Goal: Task Accomplishment & Management: Complete application form

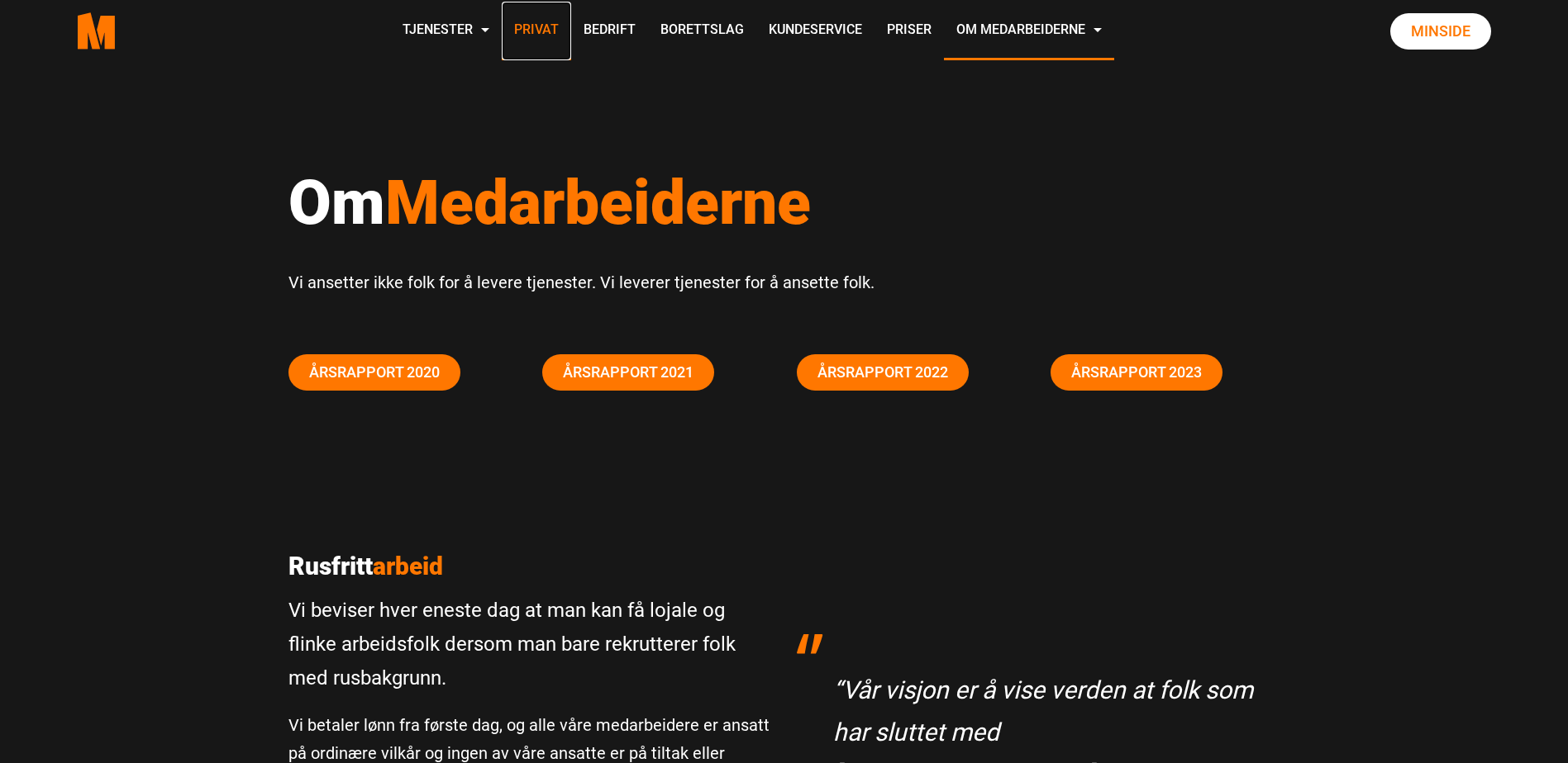
click at [535, 21] on link "Privat" at bounding box center [535, 31] width 69 height 58
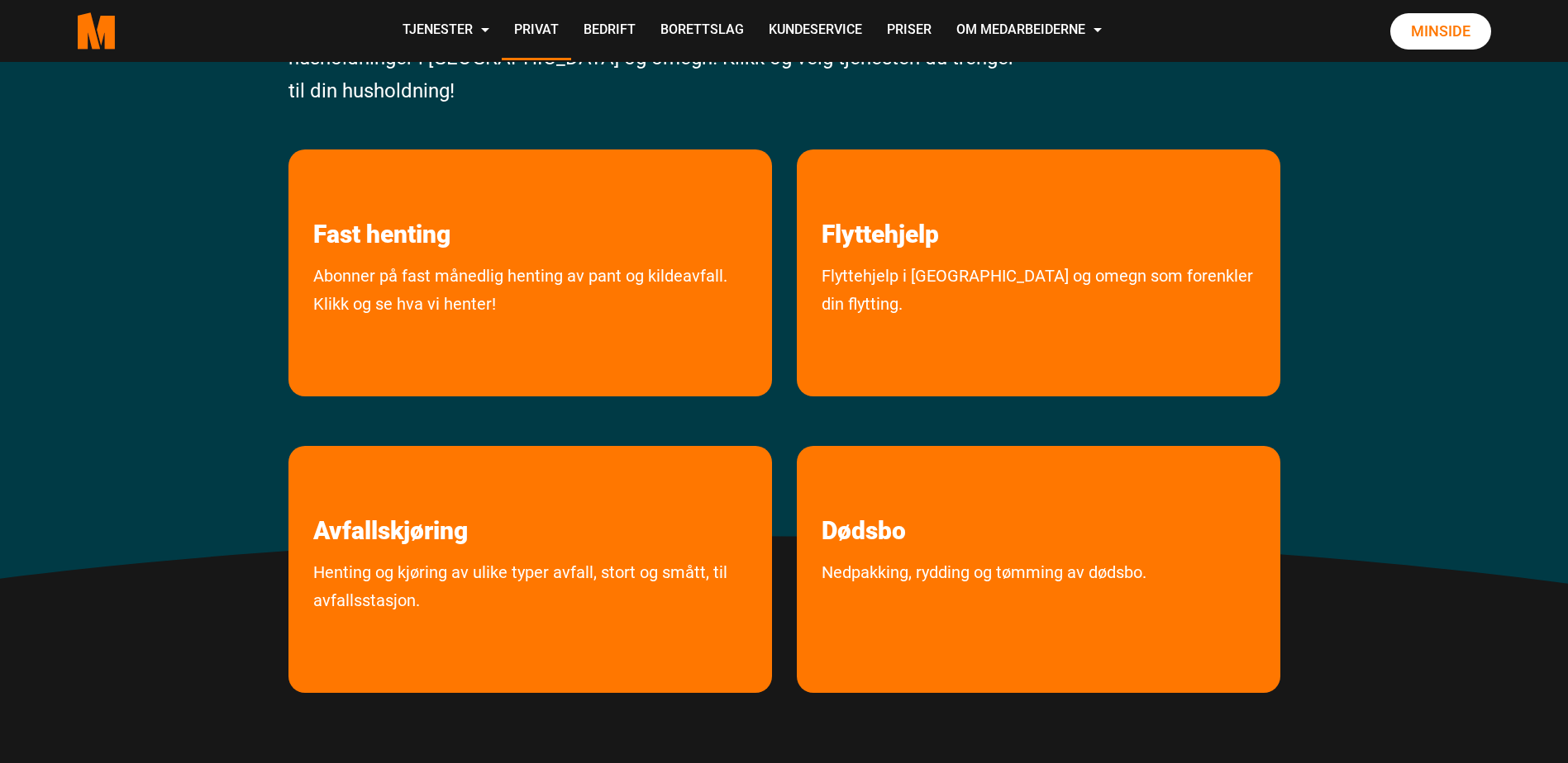
scroll to position [275, 0]
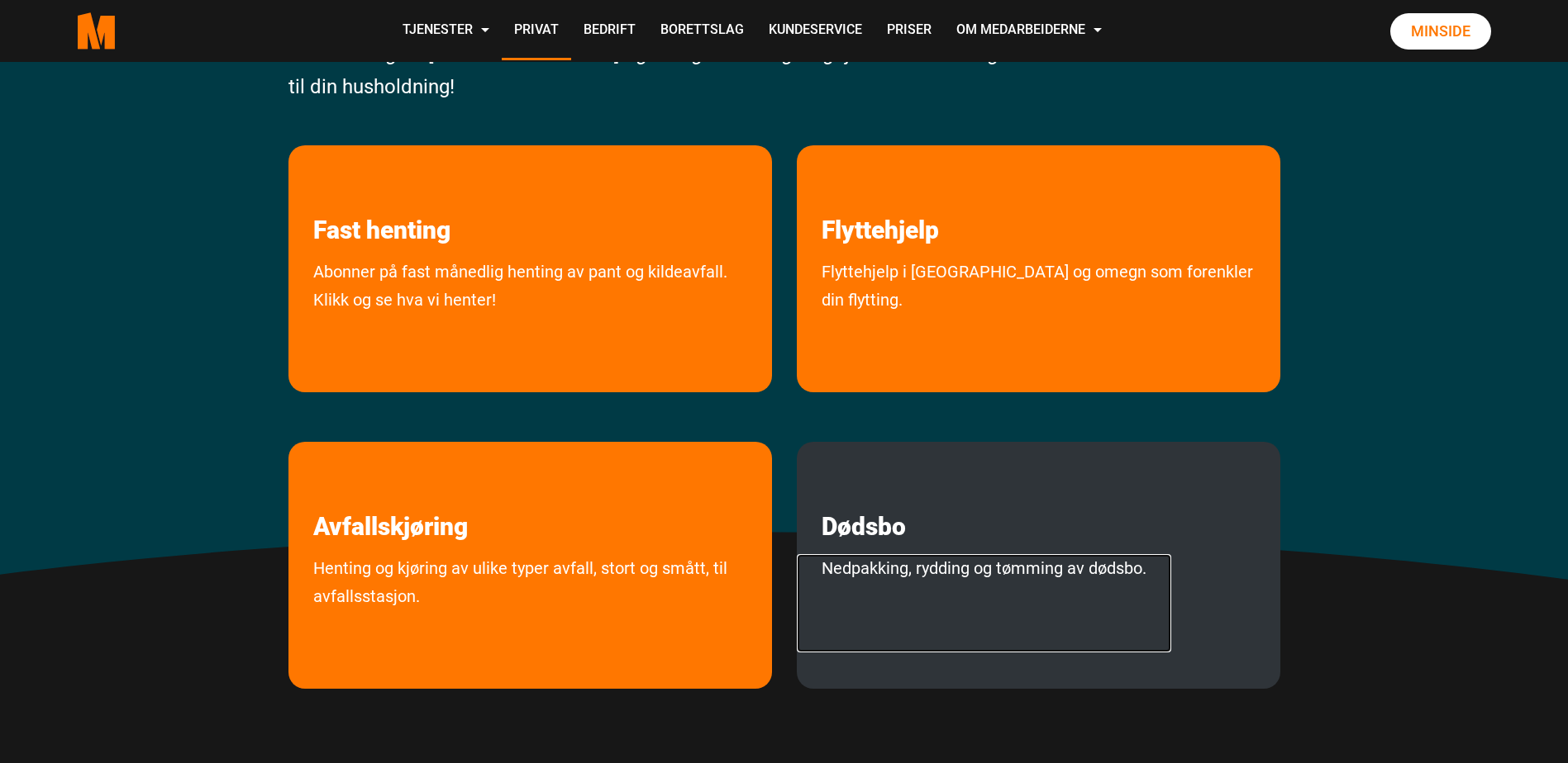
click at [897, 555] on link "Nedpakking, rydding og tømming av dødsbo." at bounding box center [984, 603] width 375 height 99
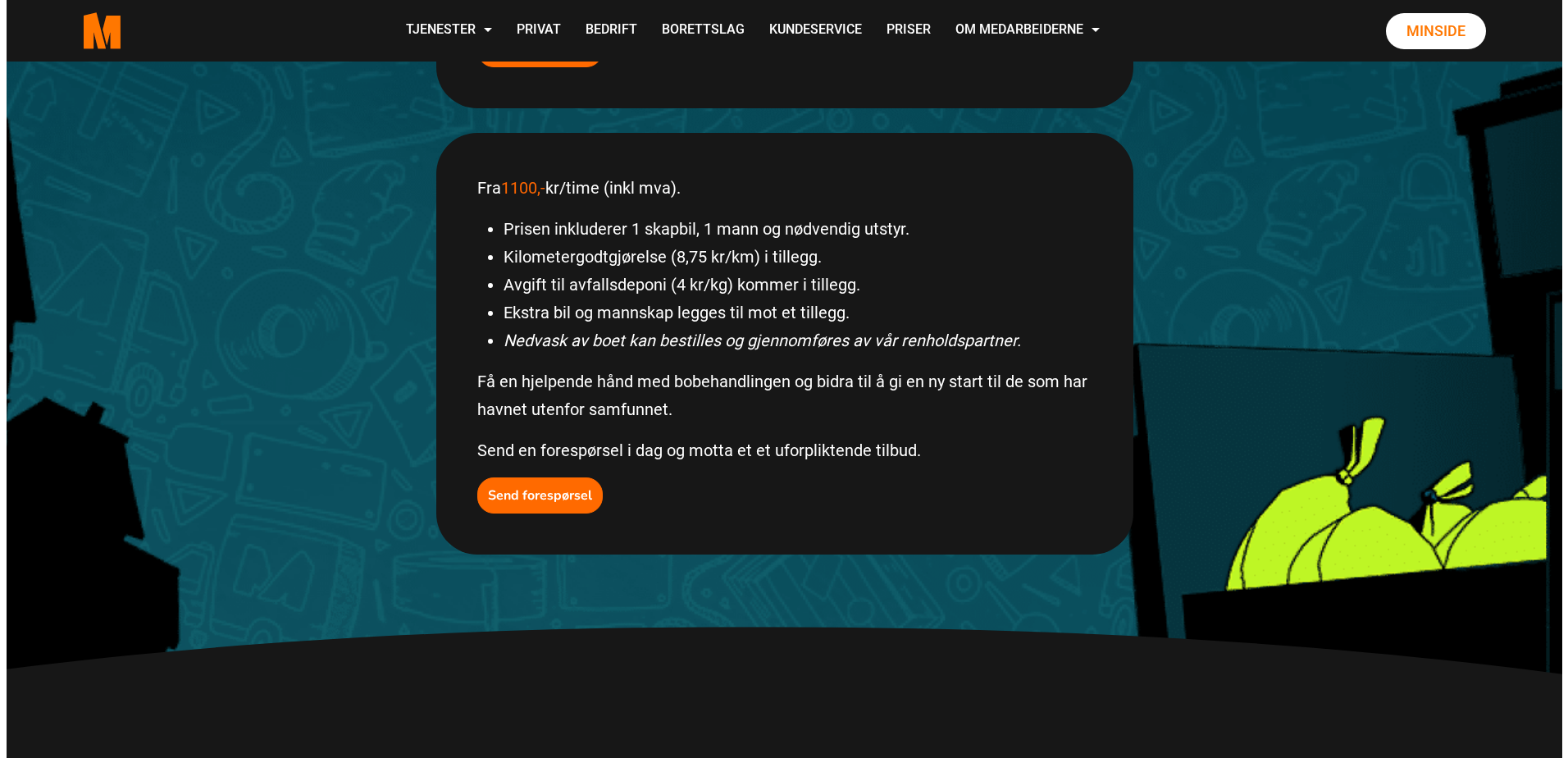
scroll to position [547, 0]
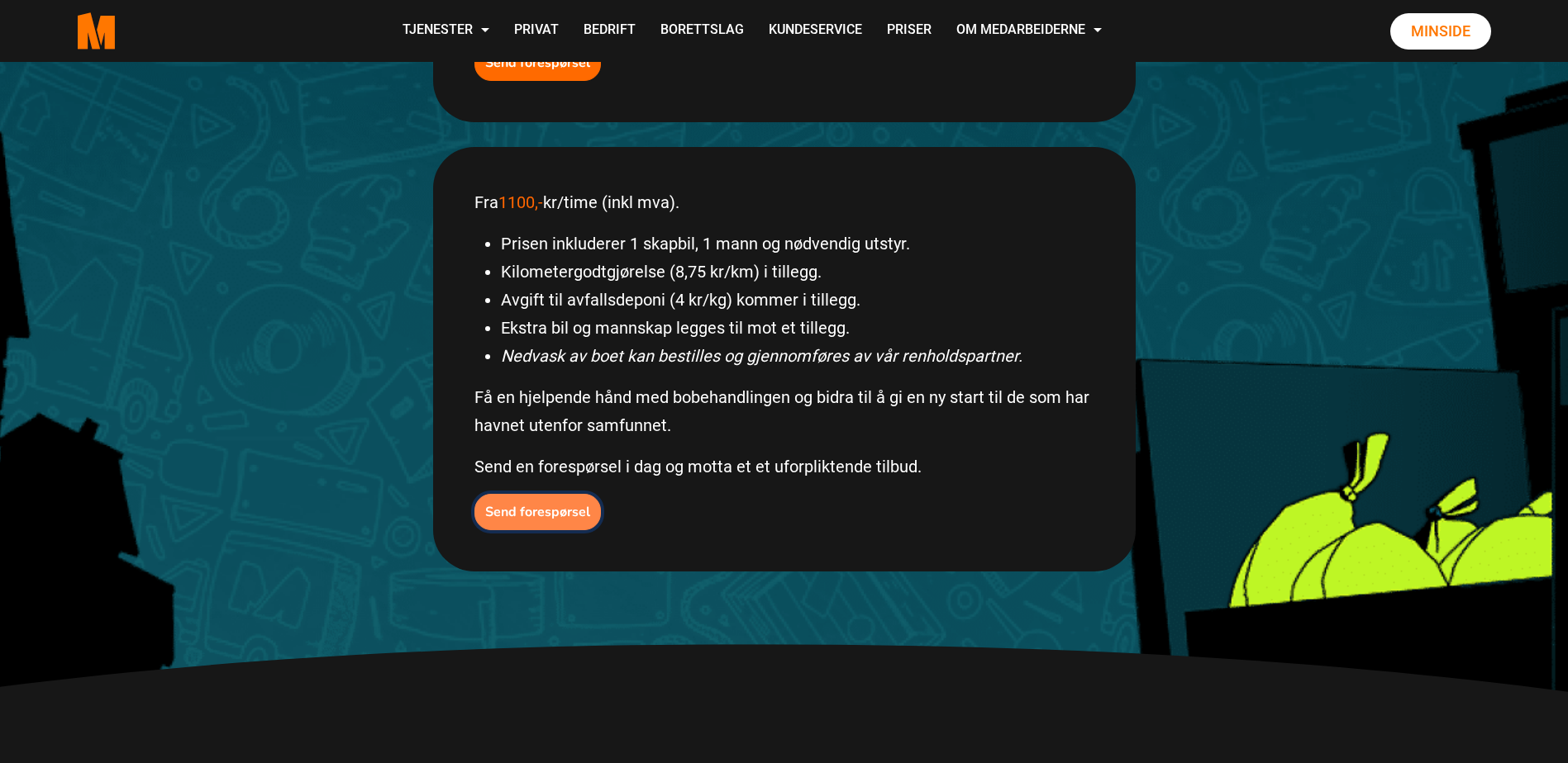
click at [571, 513] on b "Send forespørsel" at bounding box center [537, 512] width 105 height 18
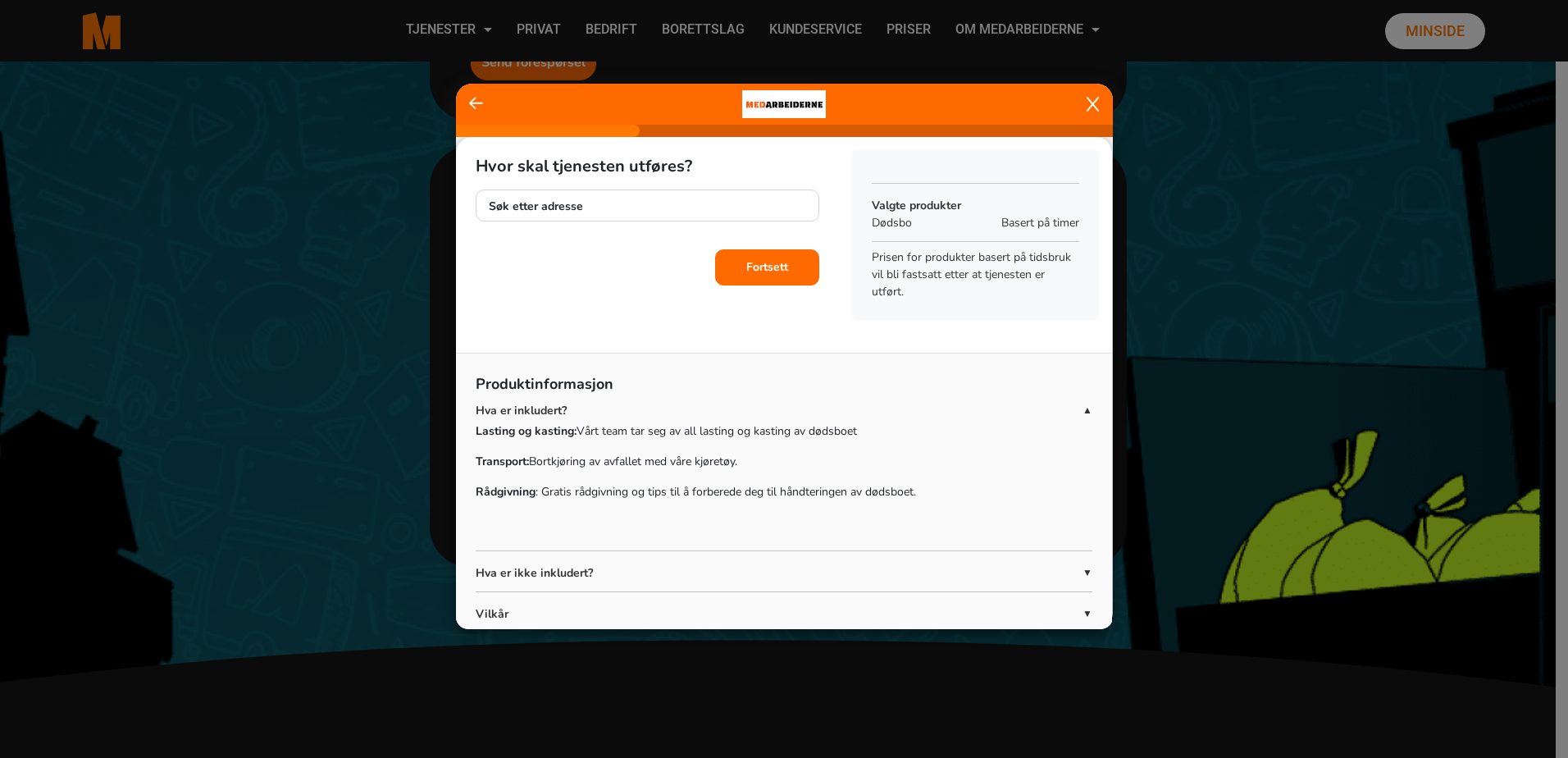
click at [1083, 567] on span "▼" at bounding box center [1087, 572] width 10 height 15
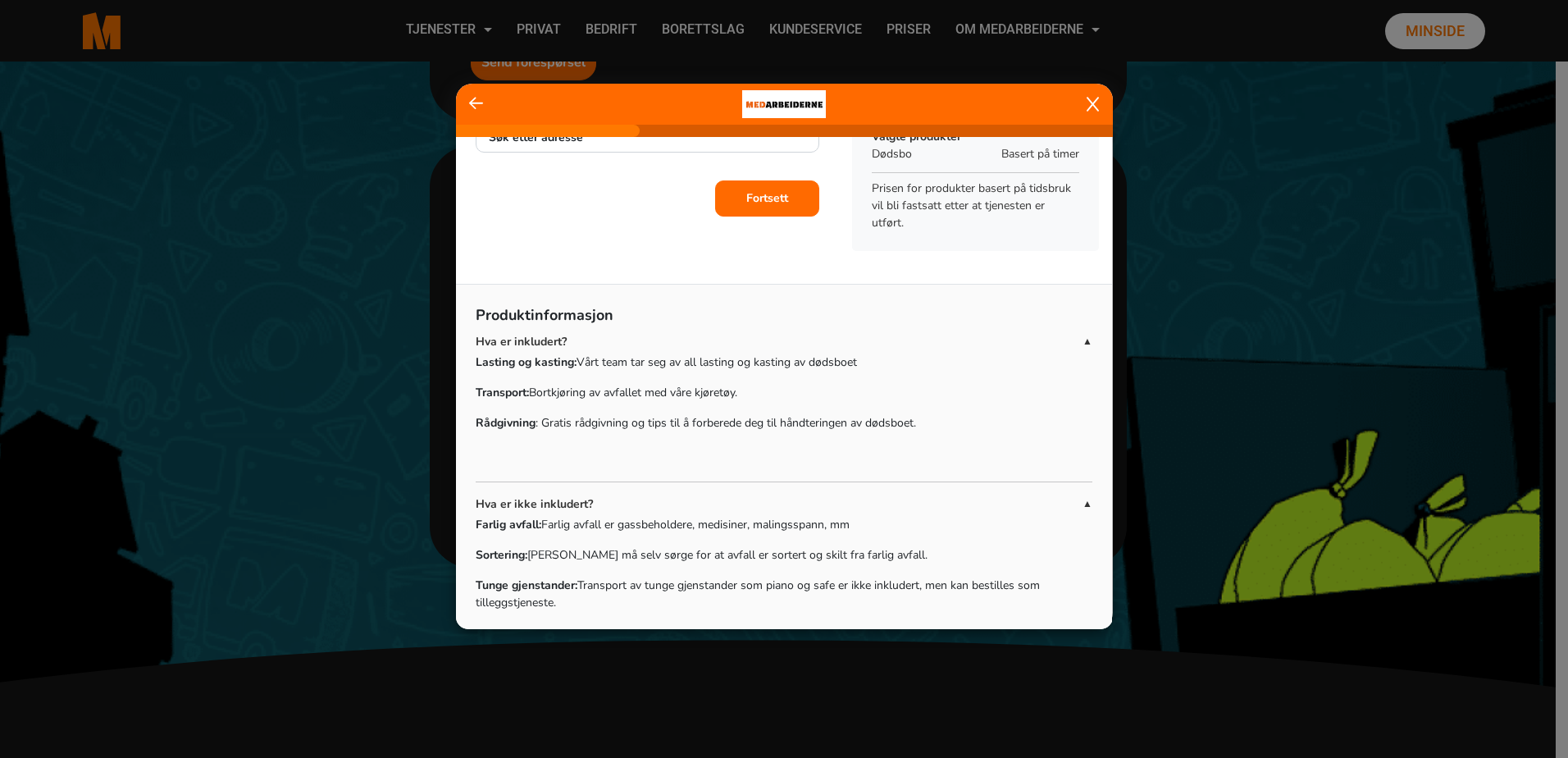
scroll to position [38, 0]
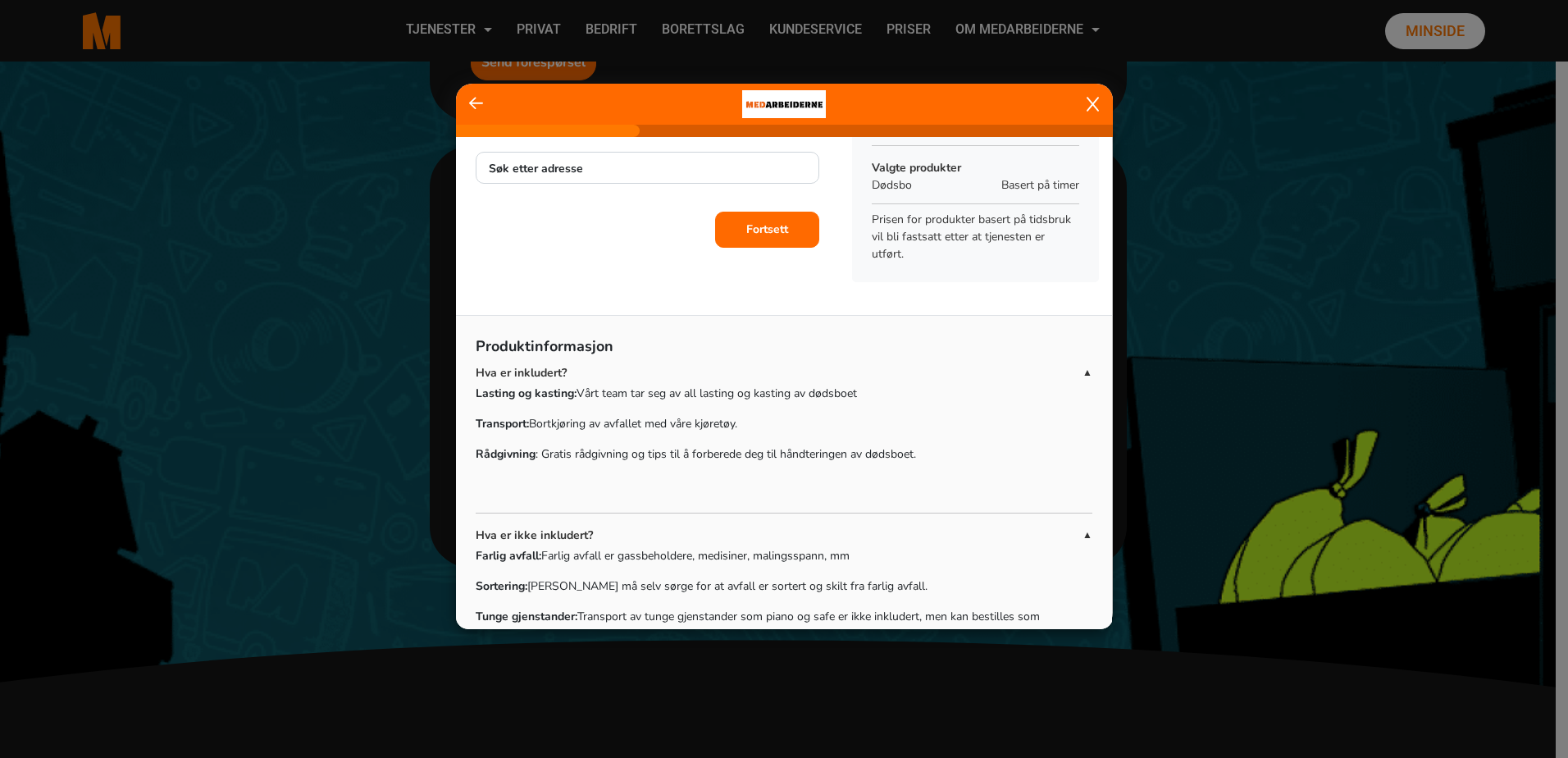
click at [1091, 99] on icon at bounding box center [1093, 104] width 12 height 16
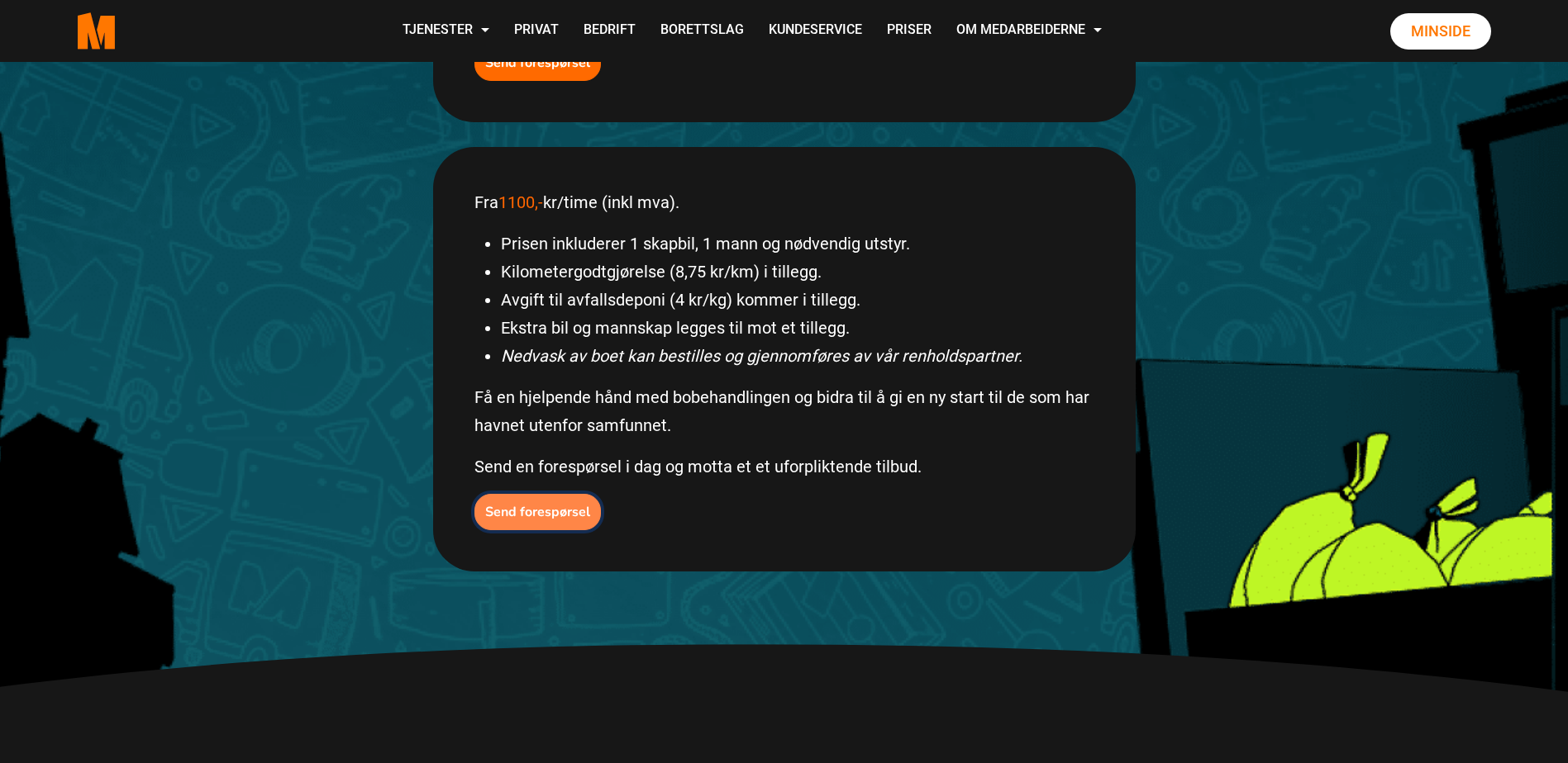
click at [542, 514] on b "Send forespørsel" at bounding box center [537, 512] width 105 height 18
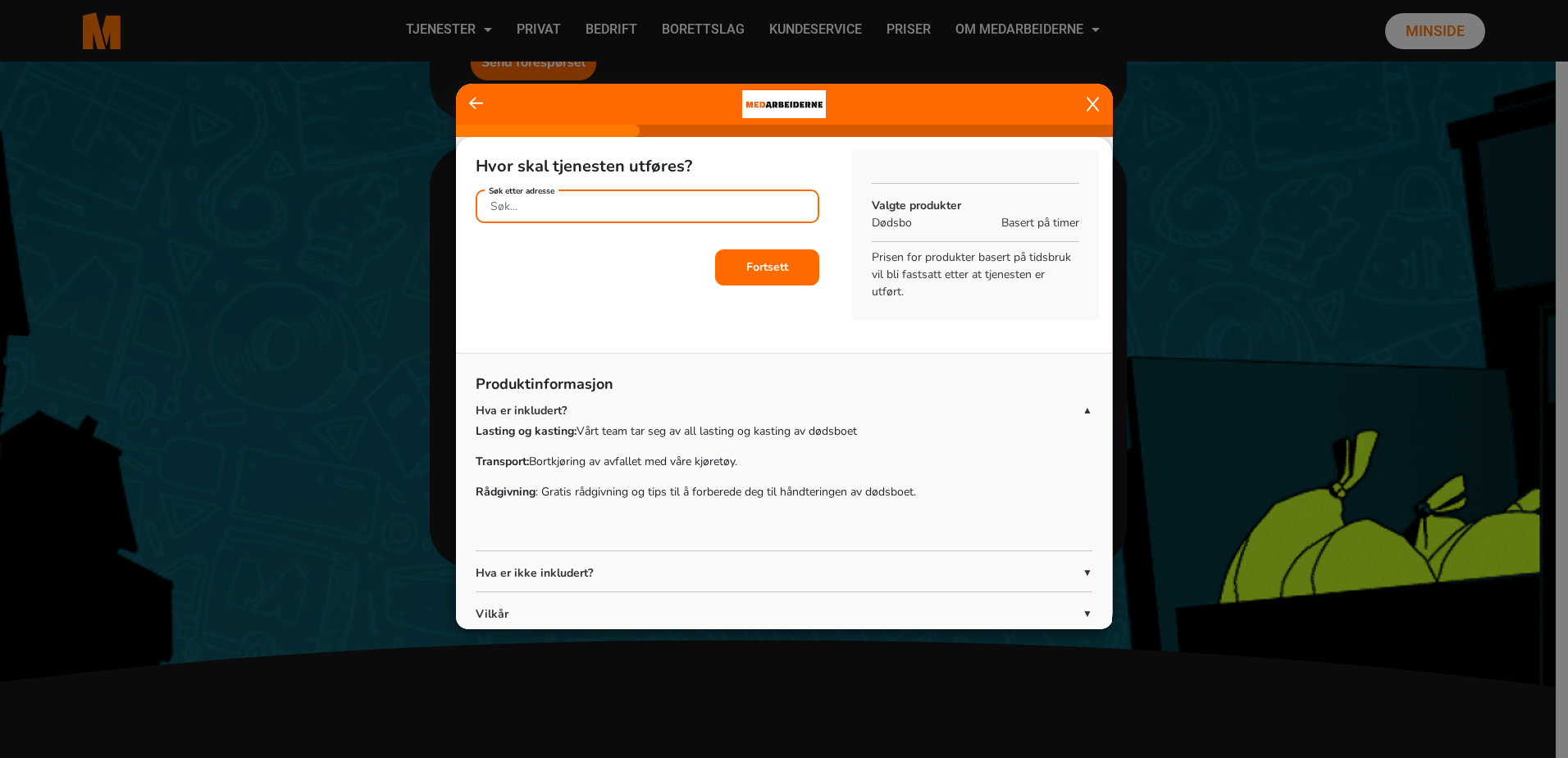
click at [618, 211] on input "Søk etter adresse" at bounding box center [647, 206] width 343 height 34
type input "[STREET_ADDRESS]"
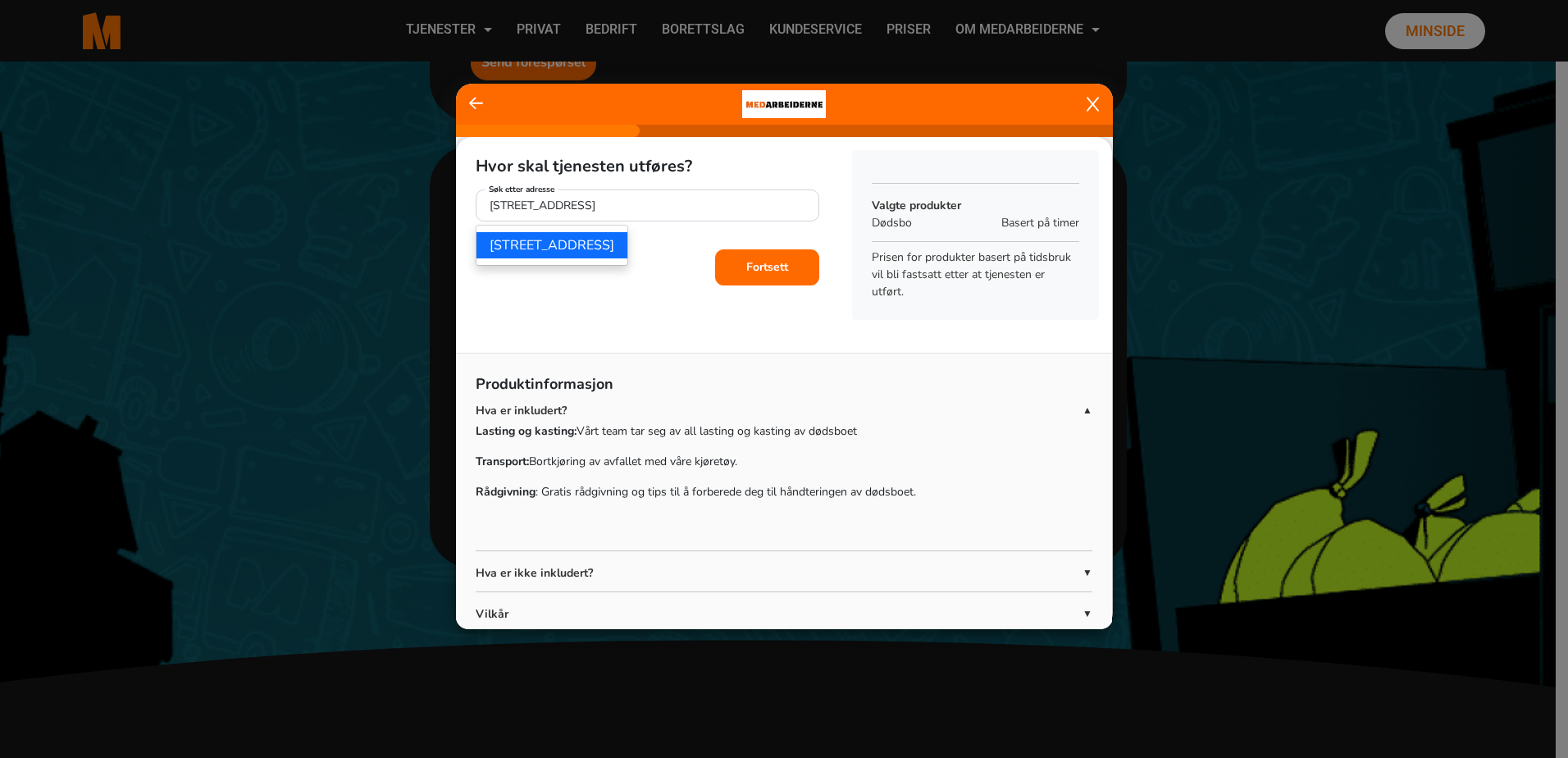
click at [751, 265] on b "Fortsett" at bounding box center [767, 267] width 42 height 16
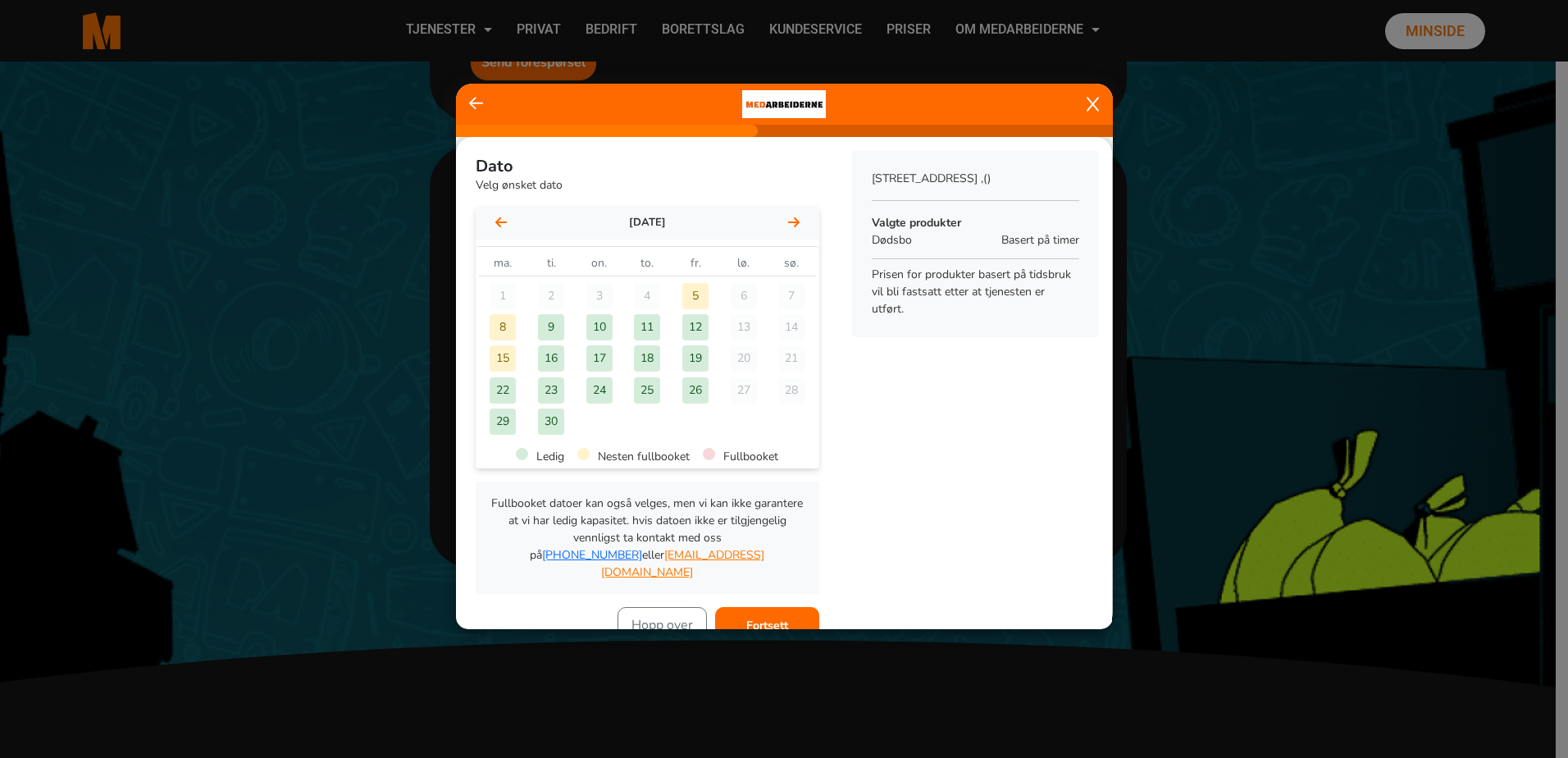
click at [499, 355] on div "15" at bounding box center [503, 358] width 26 height 26
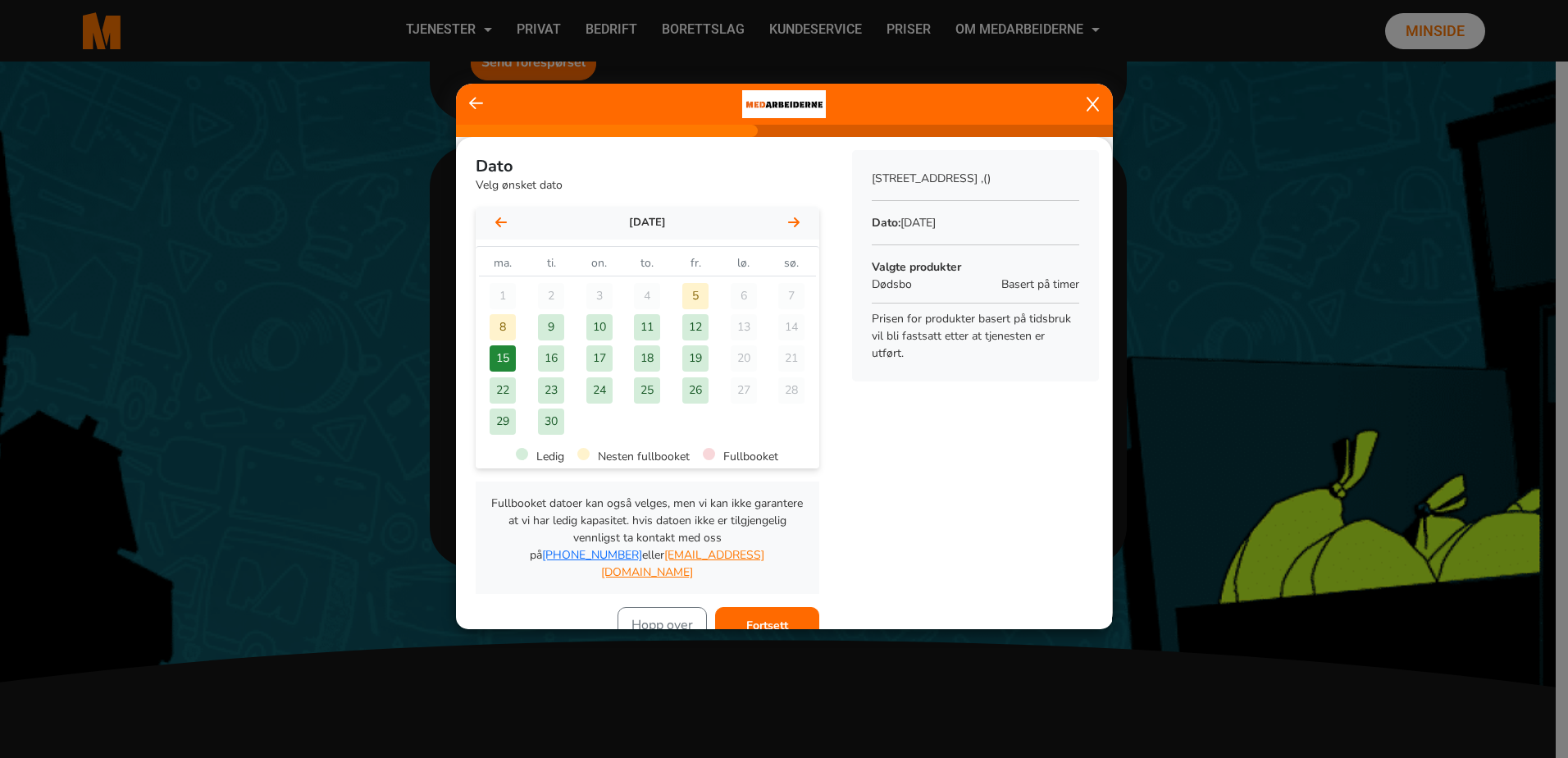
click at [498, 356] on div "15" at bounding box center [503, 358] width 26 height 26
click at [758, 618] on b "Fortsett" at bounding box center [767, 626] width 42 height 16
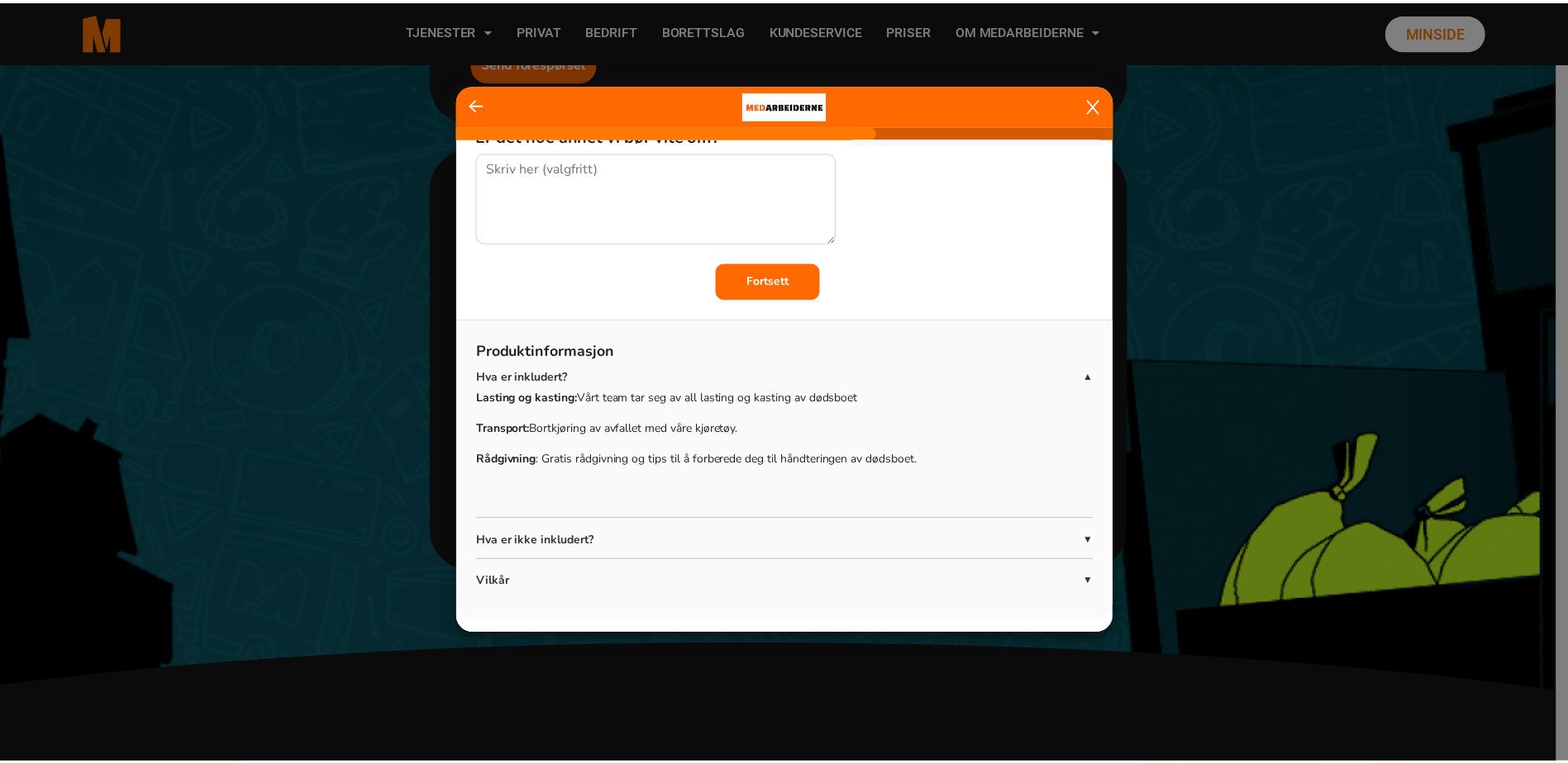
scroll to position [0, 0]
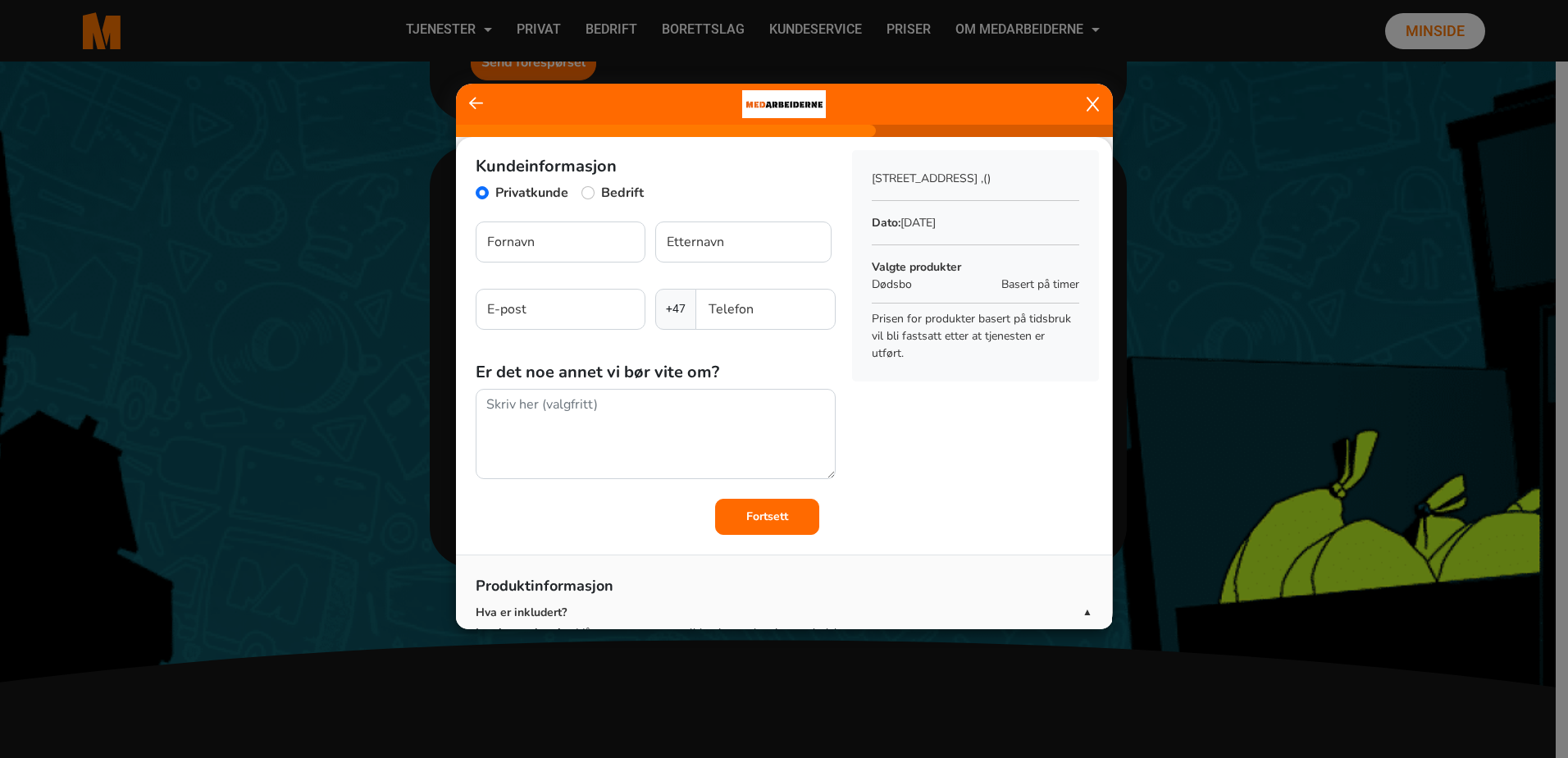
click at [1094, 100] on icon at bounding box center [1093, 104] width 12 height 16
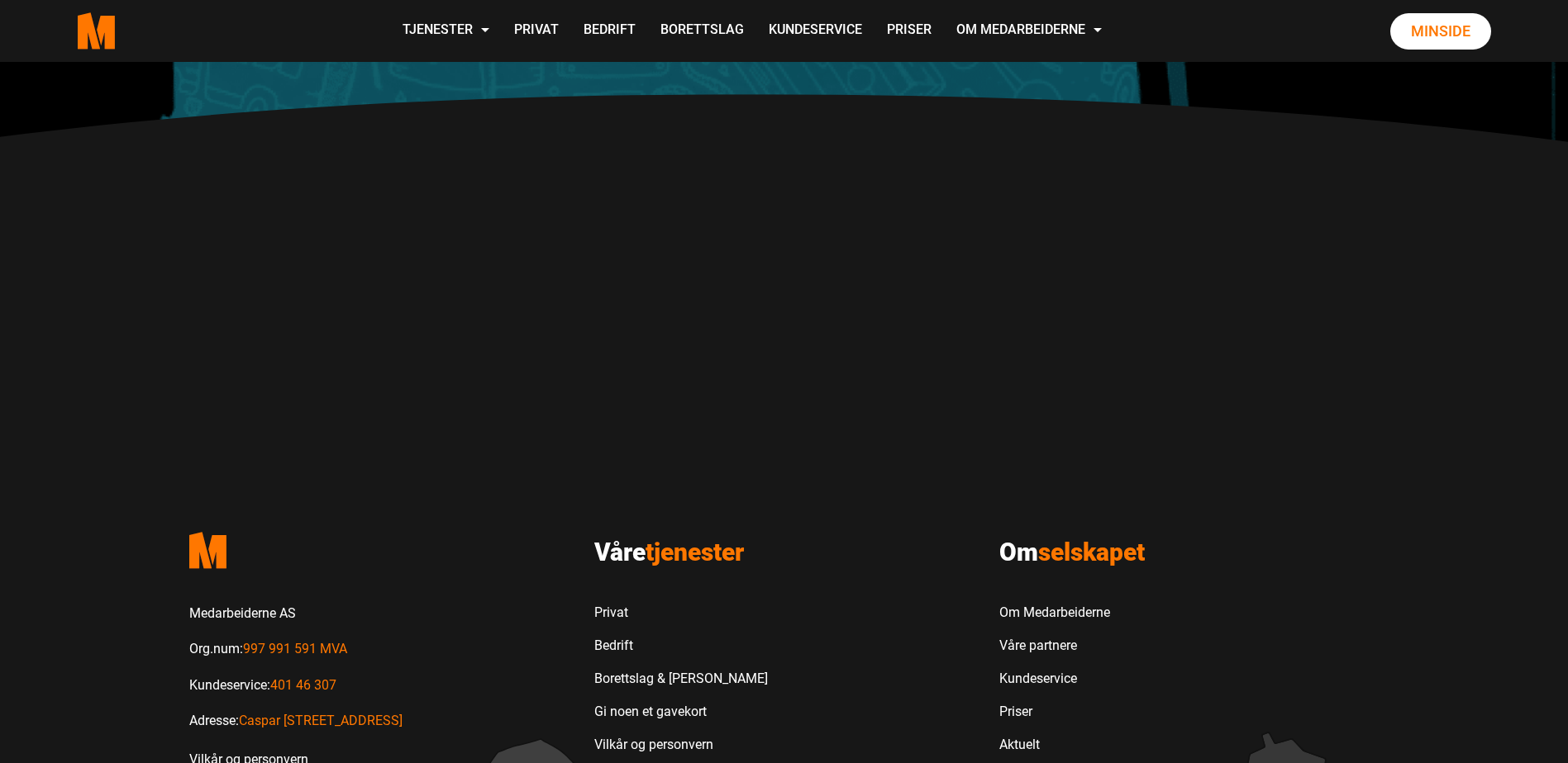
scroll to position [1268, 0]
